Goal: Task Accomplishment & Management: Manage account settings

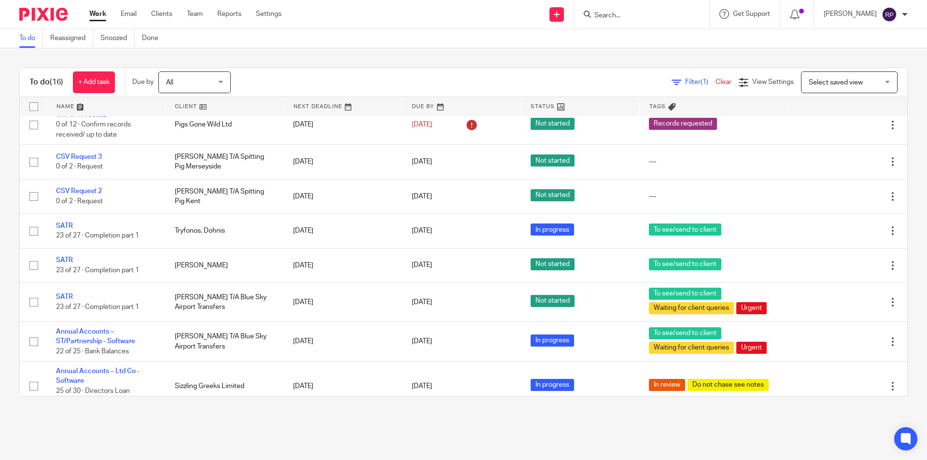
scroll to position [353, 0]
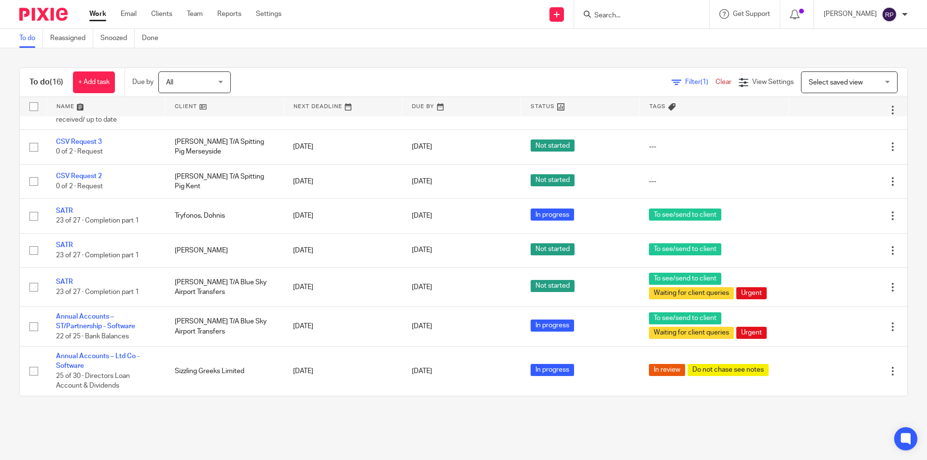
click at [92, 12] on link "Work" at bounding box center [97, 14] width 17 height 10
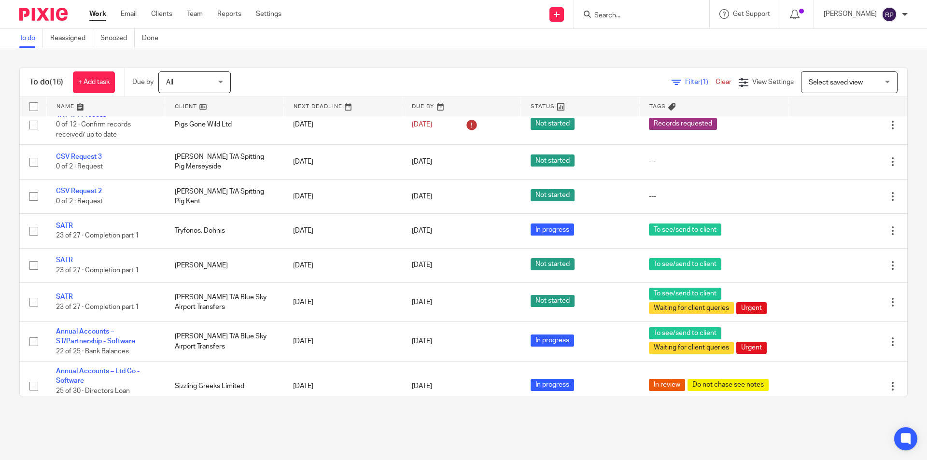
scroll to position [353, 0]
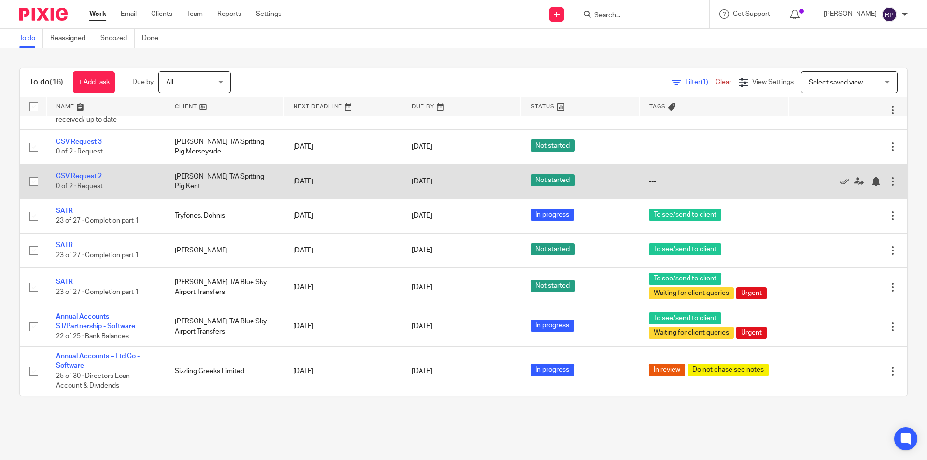
click at [33, 183] on input "checkbox" at bounding box center [34, 181] width 18 height 18
checkbox input "true"
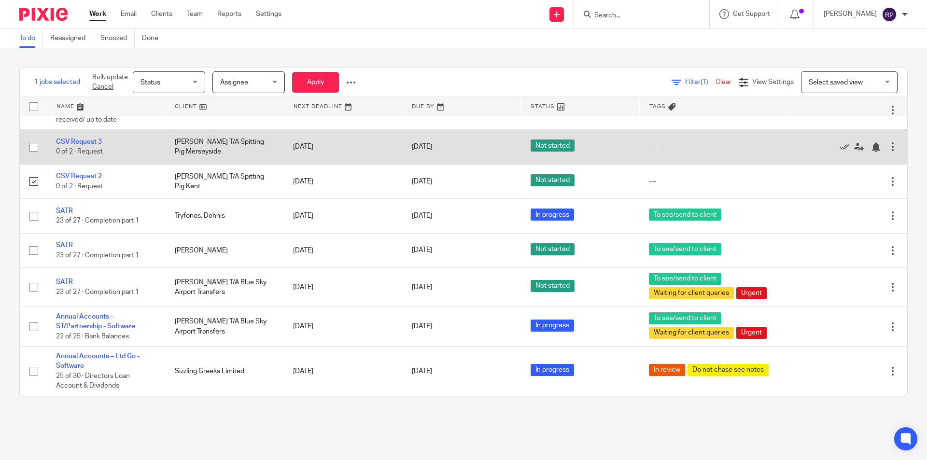
click at [34, 146] on input "checkbox" at bounding box center [34, 147] width 18 height 18
click at [30, 146] on input "checkbox" at bounding box center [34, 147] width 18 height 18
checkbox input "false"
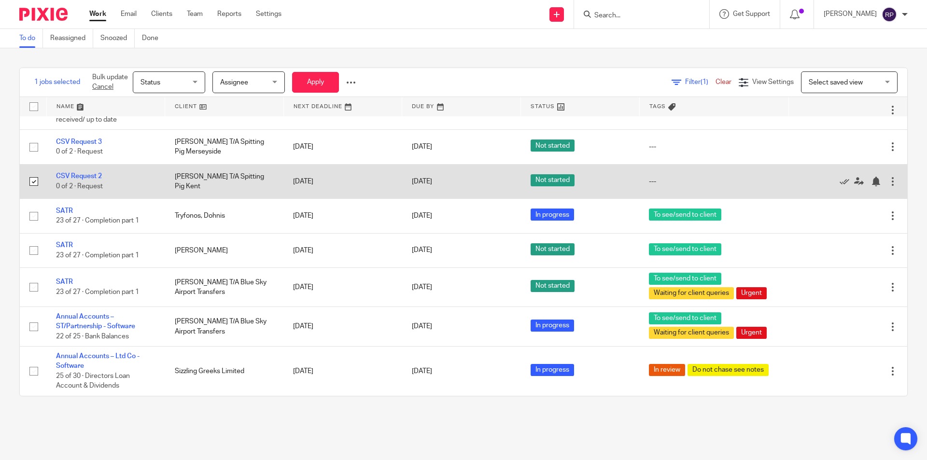
click at [33, 182] on input "checkbox" at bounding box center [34, 181] width 18 height 18
checkbox input "false"
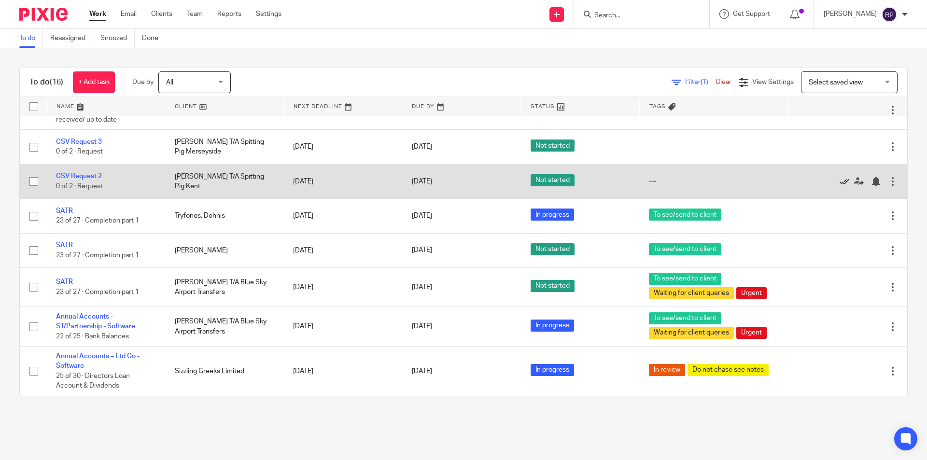
click at [840, 180] on icon at bounding box center [845, 182] width 10 height 10
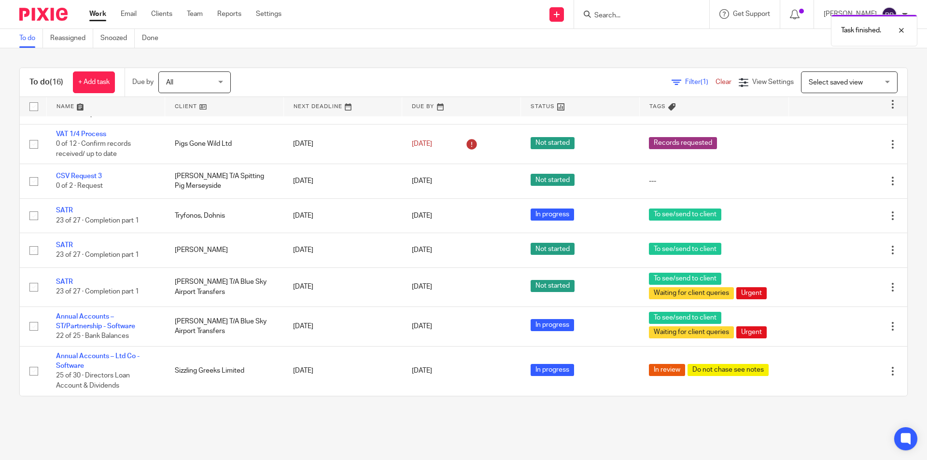
scroll to position [319, 0]
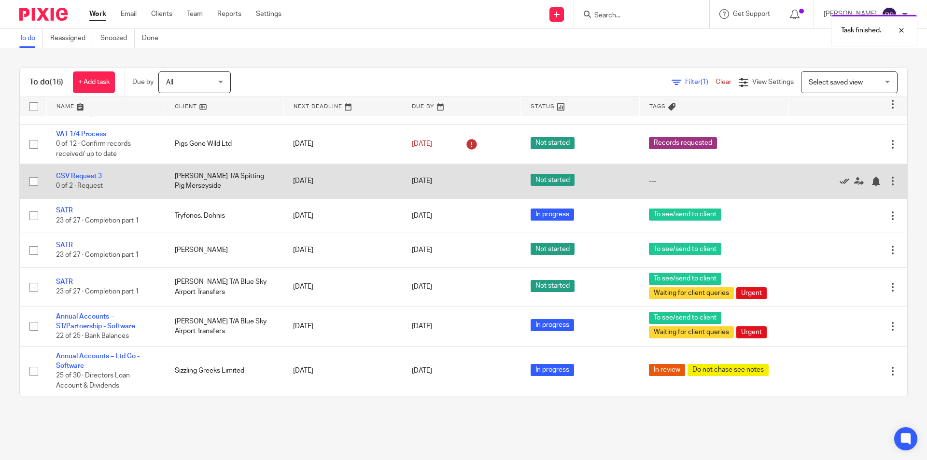
click at [840, 181] on icon at bounding box center [845, 182] width 10 height 10
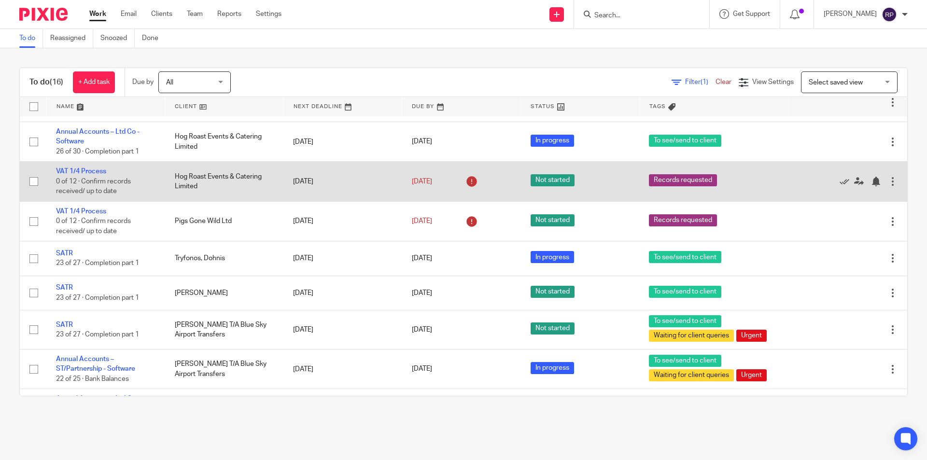
scroll to position [284, 0]
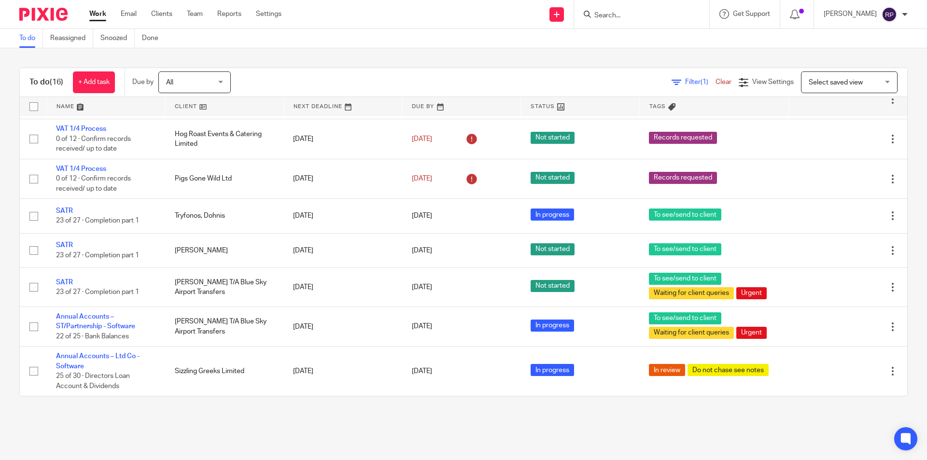
click at [95, 13] on link "Work" at bounding box center [97, 14] width 17 height 10
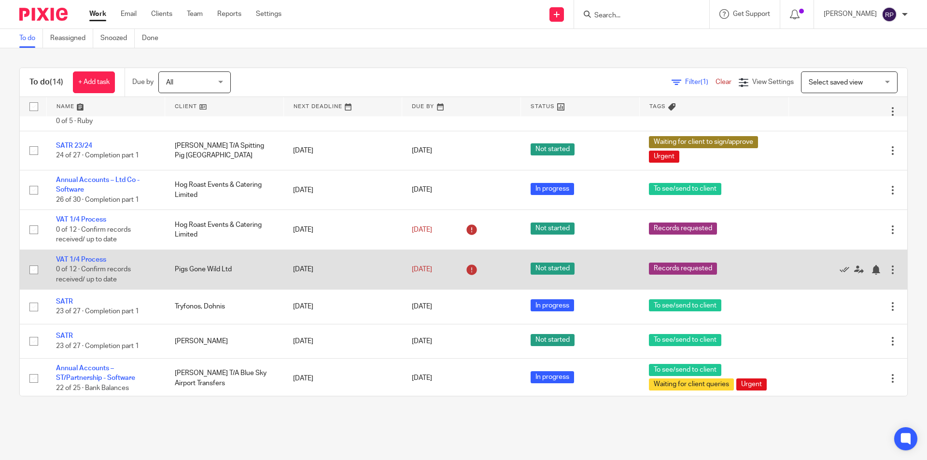
scroll to position [284, 0]
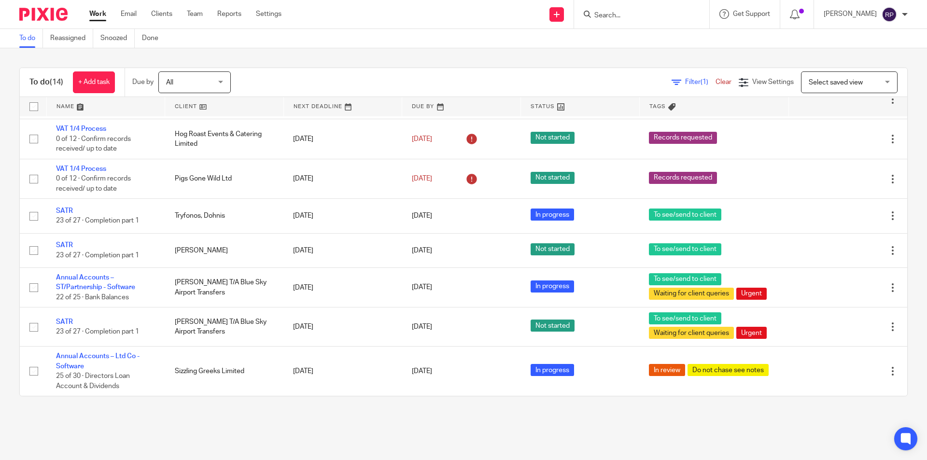
click at [99, 14] on link "Work" at bounding box center [97, 14] width 17 height 10
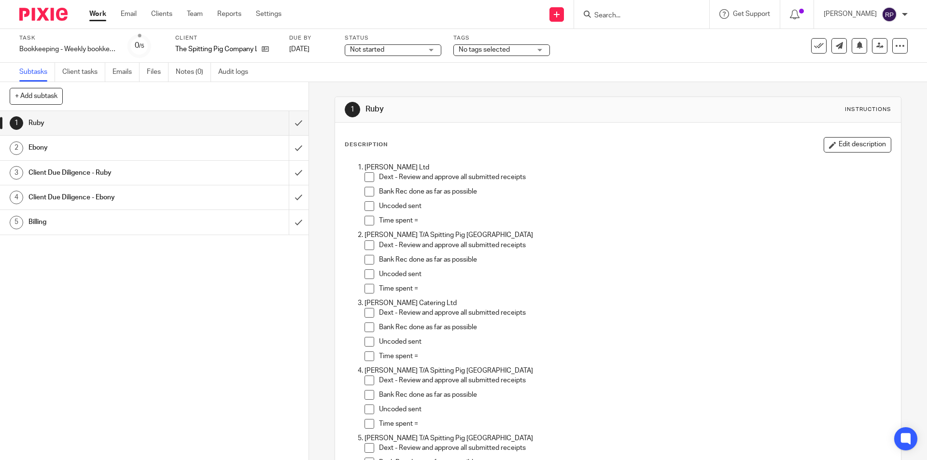
click at [890, 201] on div "1 Ruby Instructions Description Edit description Alistair Tresidder Ltd Dext - …" at bounding box center [618, 271] width 618 height 378
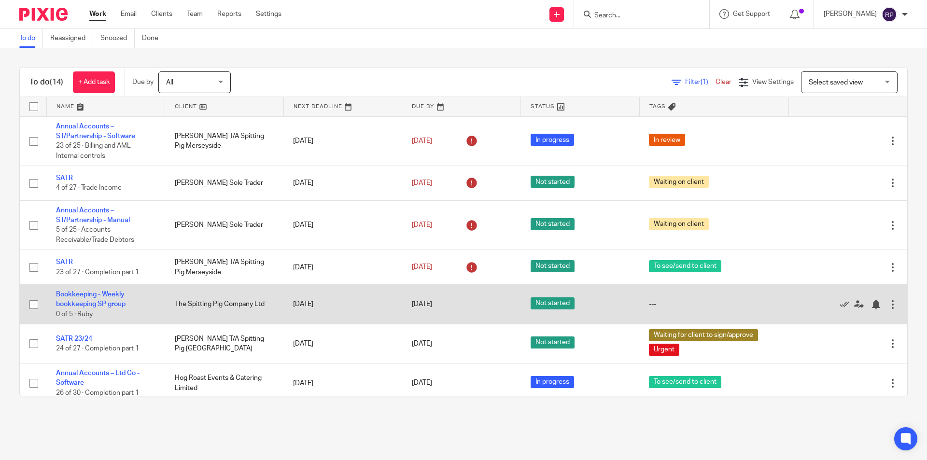
scroll to position [284, 0]
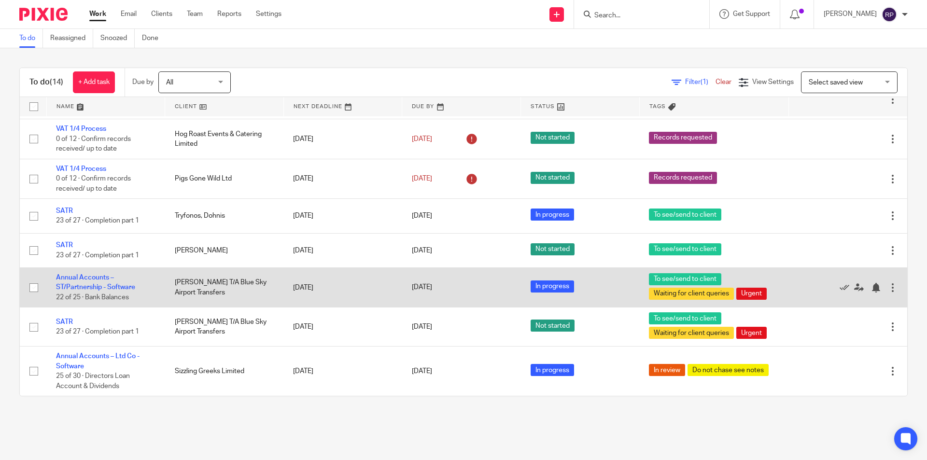
click at [76, 283] on td "Annual Accounts – ST/Partnership - Software 22 of 25 · Bank Balances" at bounding box center [105, 288] width 119 height 40
click at [80, 286] on link "Annual Accounts – ST/Partnership - Software" at bounding box center [95, 282] width 79 height 16
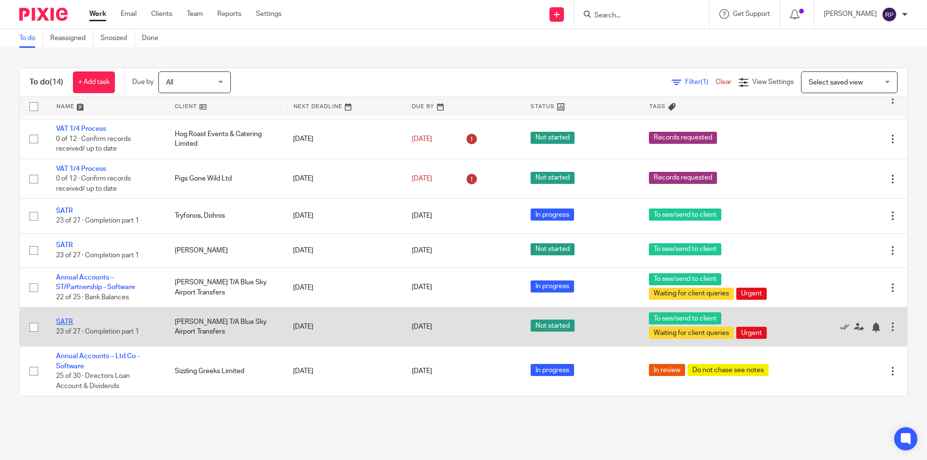
click at [62, 322] on link "SATR" at bounding box center [64, 322] width 17 height 7
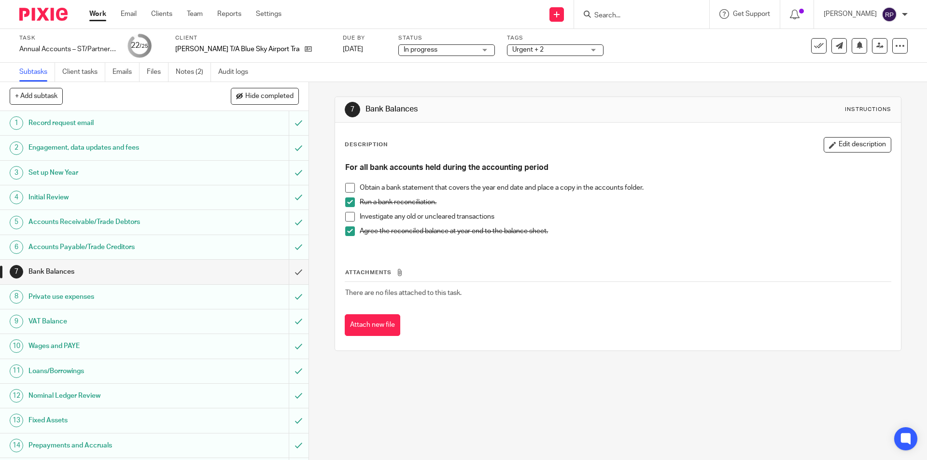
click at [537, 50] on span "Urgent + 2" at bounding box center [527, 49] width 31 height 7
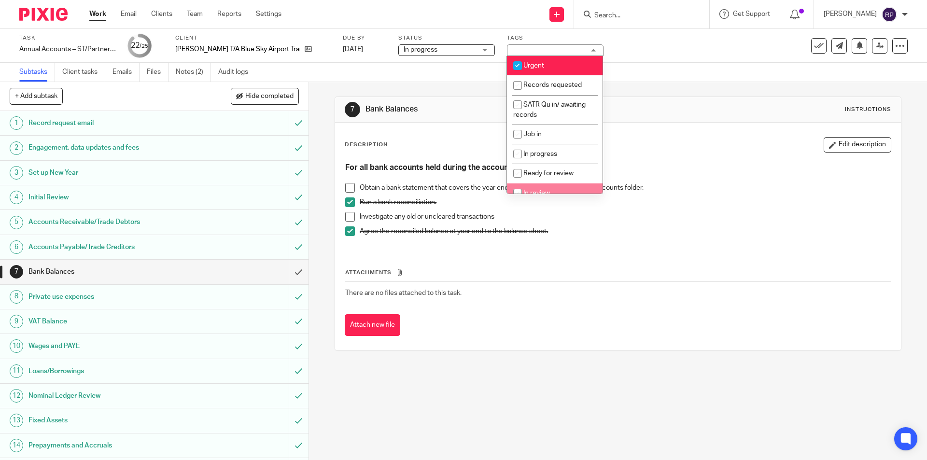
scroll to position [97, 0]
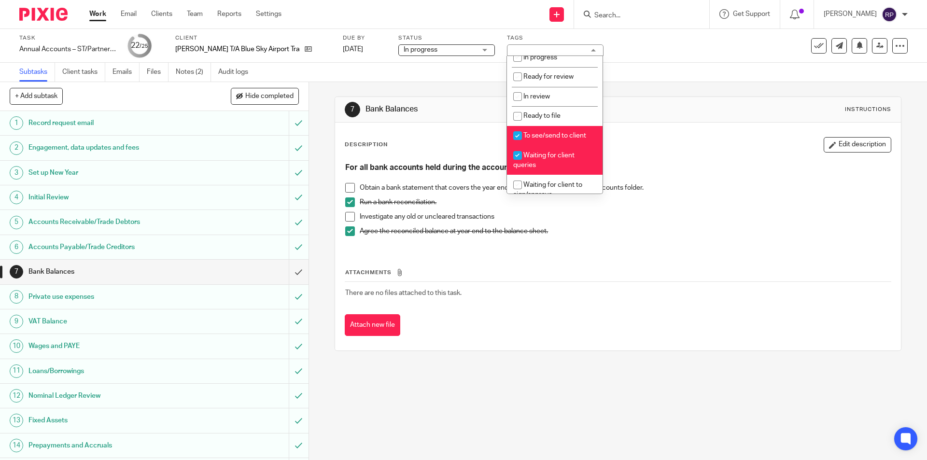
click at [539, 156] on span "Waiting for client queries" at bounding box center [543, 160] width 61 height 17
checkbox input "false"
click at [644, 148] on div "Description Edit description" at bounding box center [618, 144] width 546 height 15
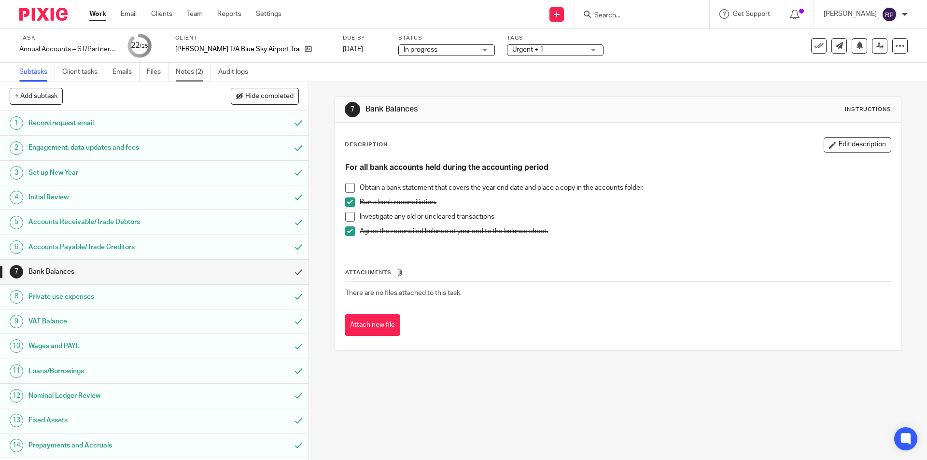
click at [201, 79] on link "Notes (2)" at bounding box center [193, 72] width 35 height 19
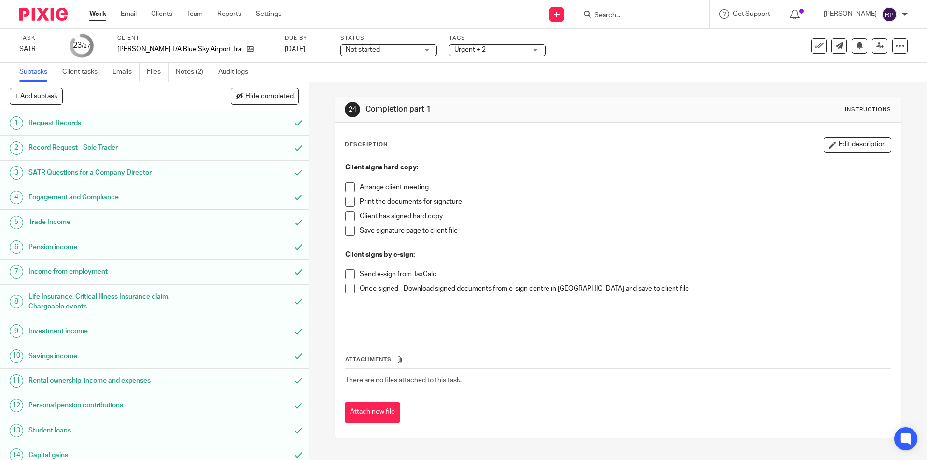
click at [501, 46] on span "Urgent + 2" at bounding box center [491, 50] width 72 height 10
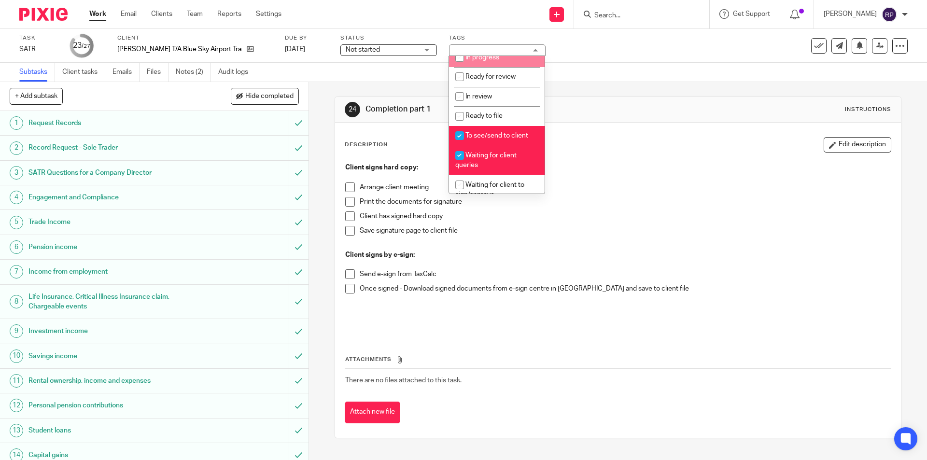
scroll to position [193, 0]
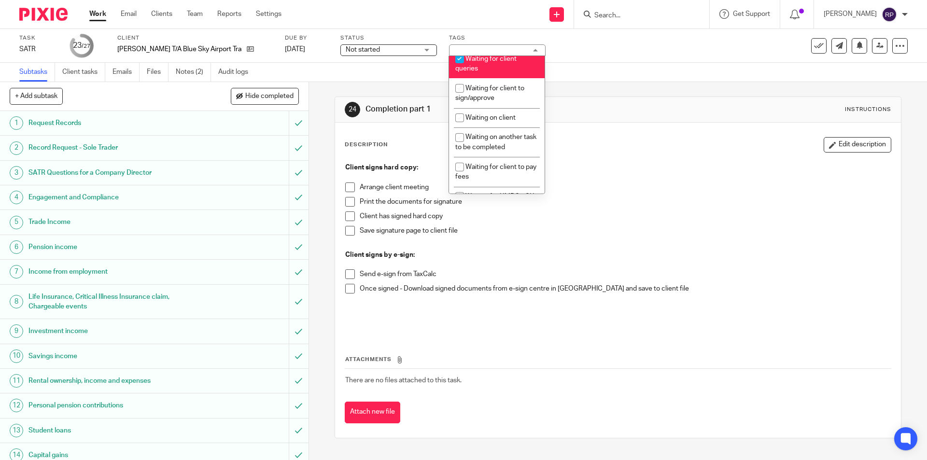
click at [492, 66] on li "Waiting for client queries" at bounding box center [497, 63] width 96 height 29
checkbox input "false"
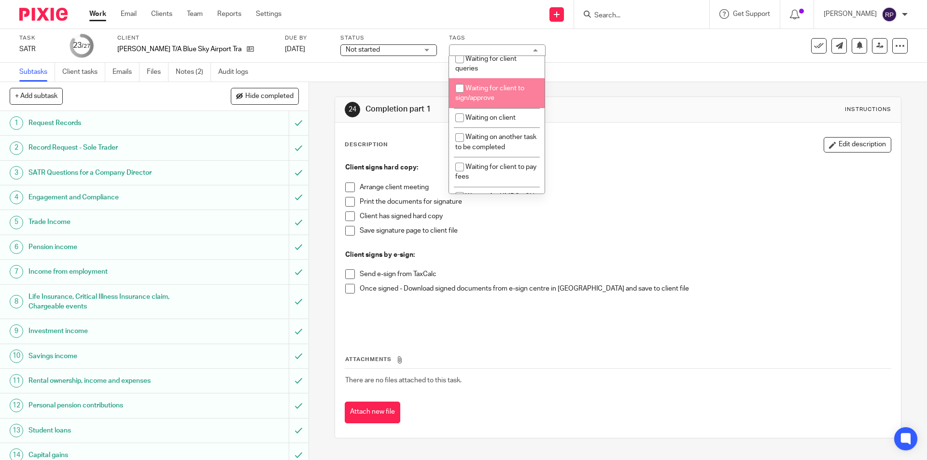
click at [555, 109] on h1 "Completion part 1" at bounding box center [502, 109] width 273 height 10
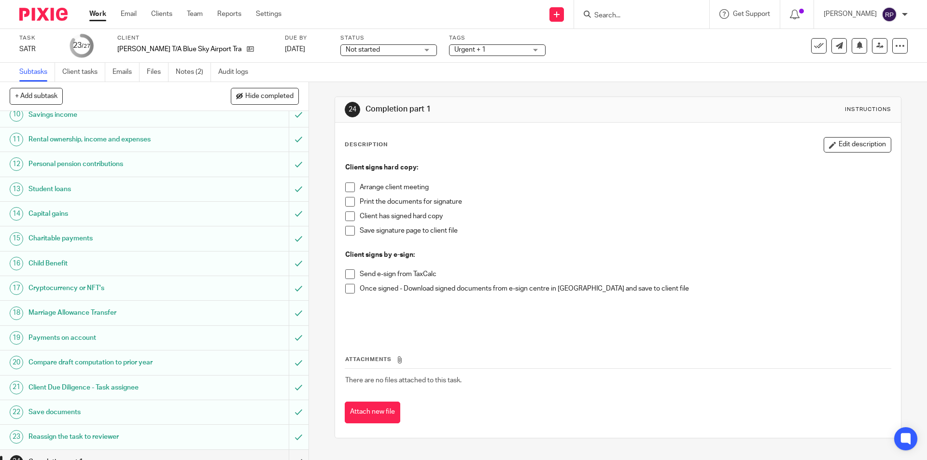
scroll to position [330, 0]
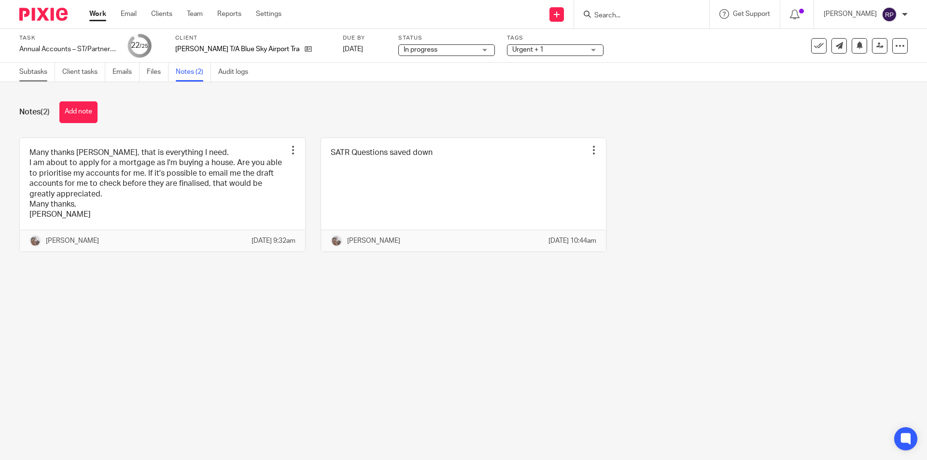
click at [36, 75] on link "Subtasks" at bounding box center [37, 72] width 36 height 19
